Goal: Information Seeking & Learning: Learn about a topic

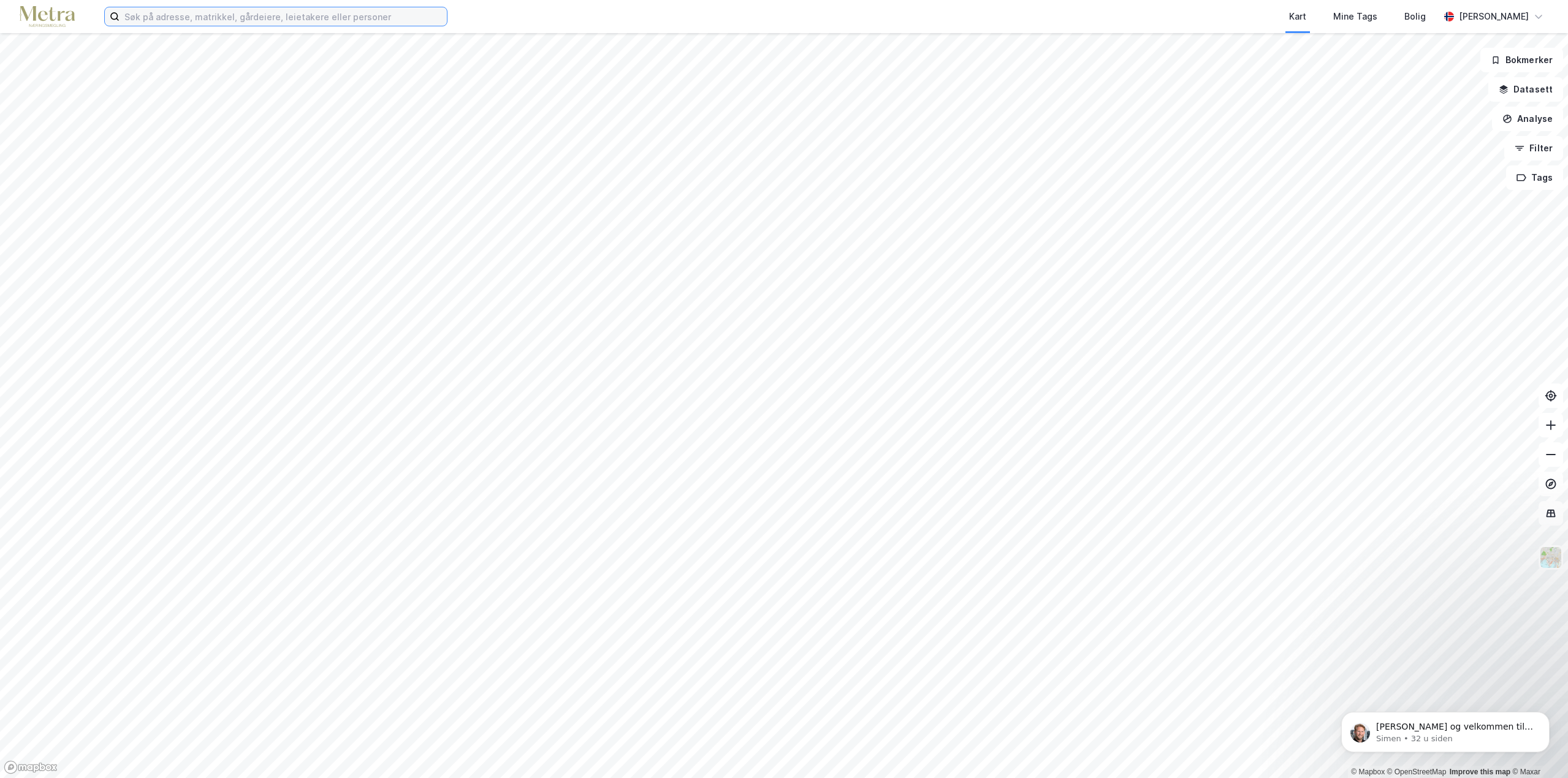
click at [291, 22] on input at bounding box center [283, 16] width 327 height 19
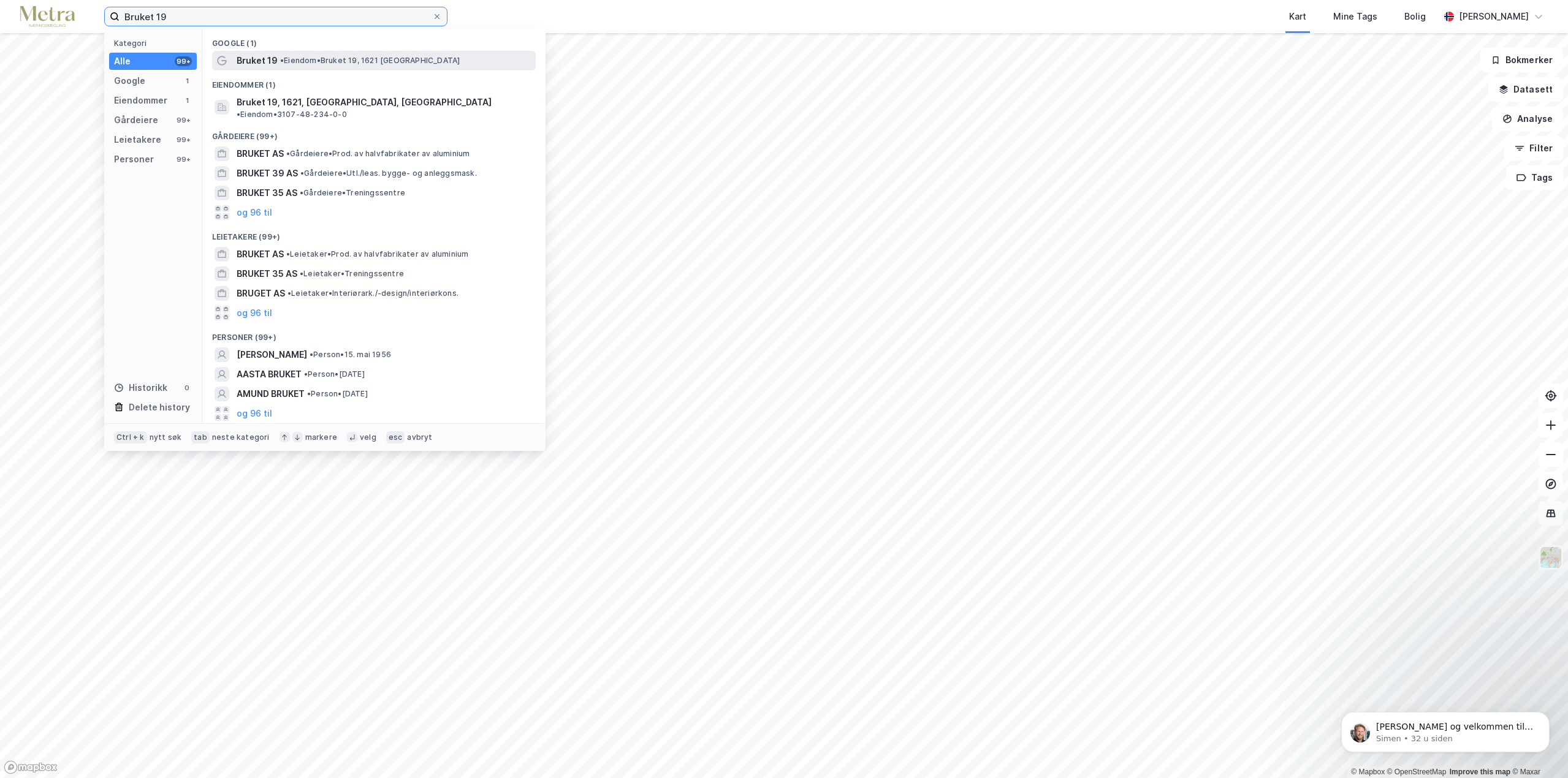
type input "Bruket 19"
click at [376, 63] on span "• [PERSON_NAME] 19, 1621 [GEOGRAPHIC_DATA]" at bounding box center [370, 60] width 180 height 10
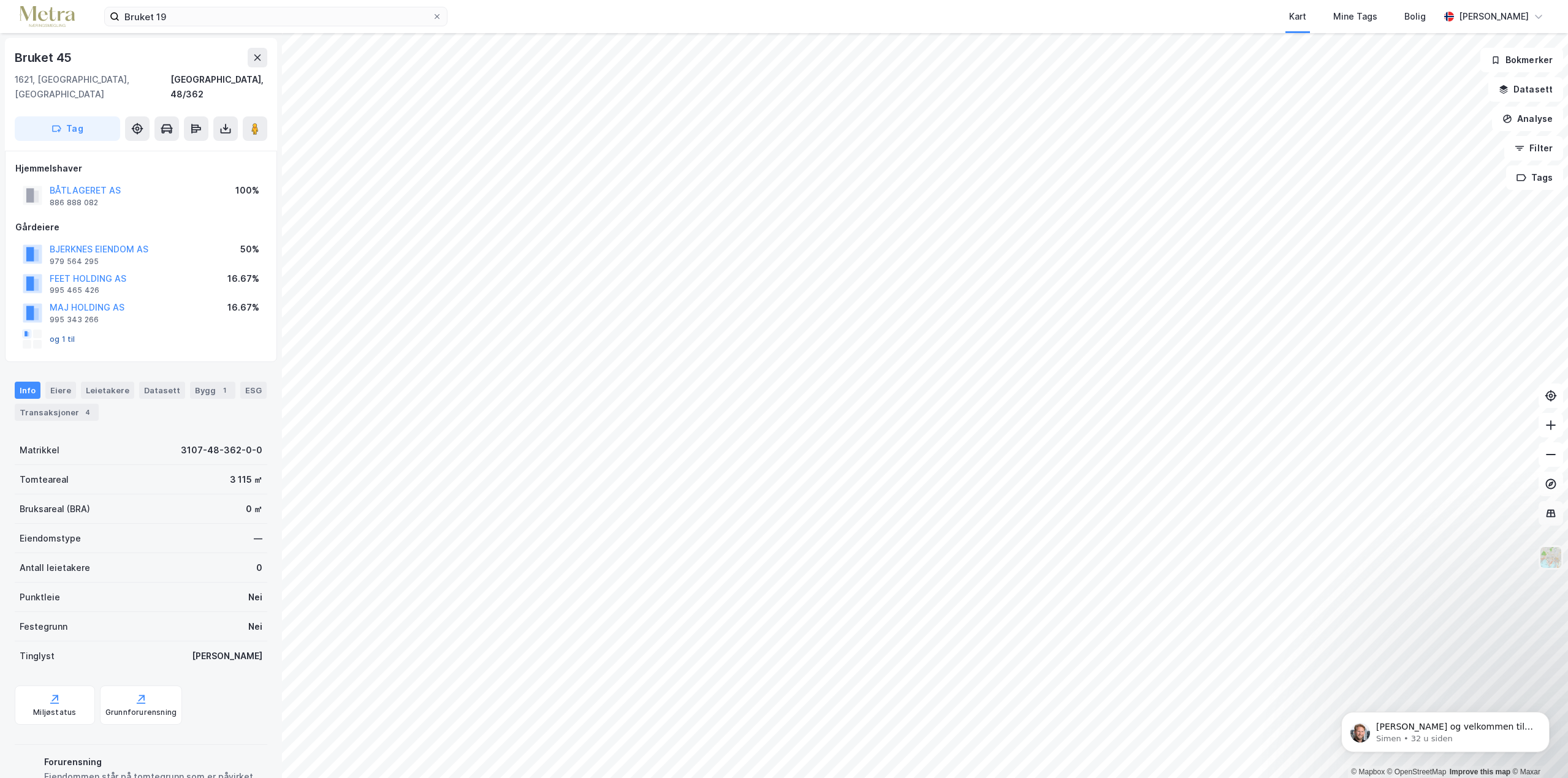
click at [0, 0] on button "og 1 til" at bounding box center [0, 0] width 0 height 0
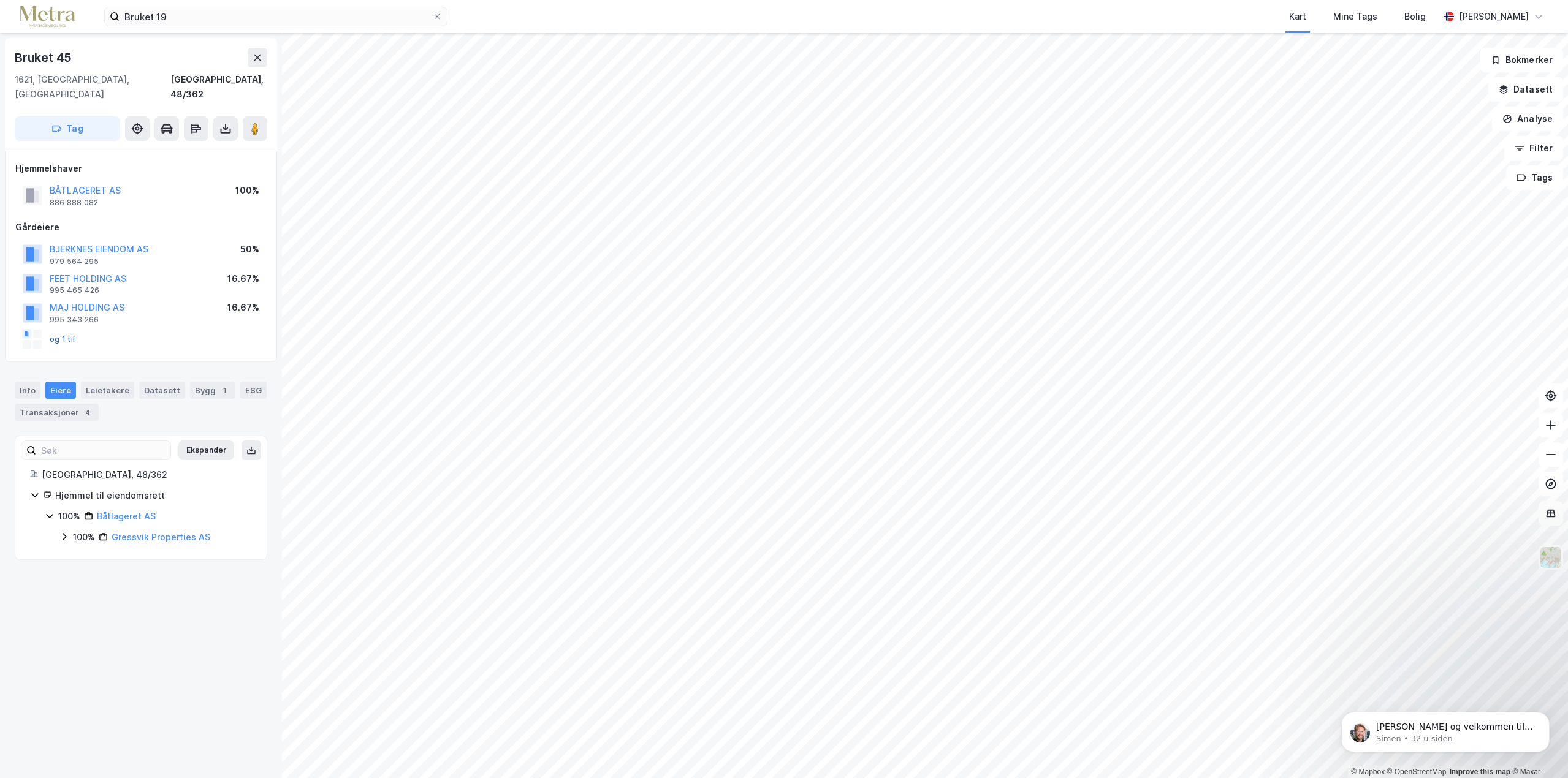
click at [0, 0] on button "og 1 til" at bounding box center [0, 0] width 0 height 0
click at [30, 382] on div "Info" at bounding box center [28, 390] width 26 height 17
